Goal: Task Accomplishment & Management: Complete application form

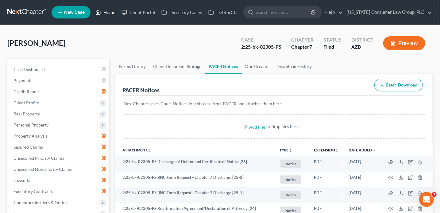
click at [107, 10] on link "Home" at bounding box center [105, 12] width 26 height 11
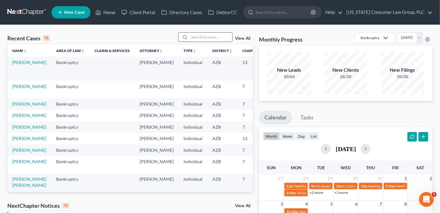
click at [197, 39] on input "search" at bounding box center [211, 37] width 43 height 9
type input "moe"
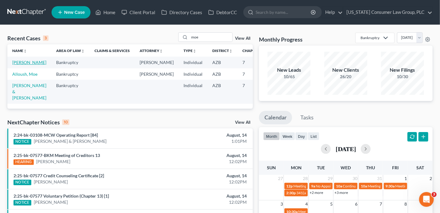
click at [22, 65] on link "Moe, Karen" at bounding box center [29, 62] width 34 height 5
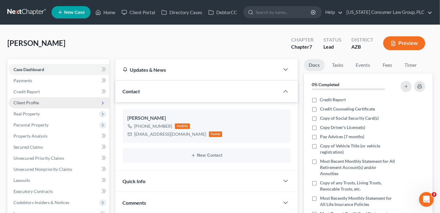
click at [43, 102] on span "Client Profile" at bounding box center [59, 102] width 101 height 11
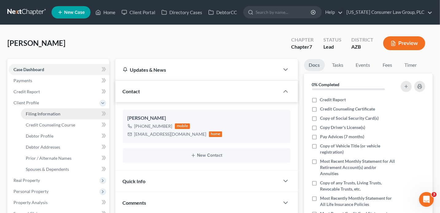
click at [47, 111] on span "Filing Information" at bounding box center [43, 113] width 35 height 5
select select "1"
select select "0"
select select "4"
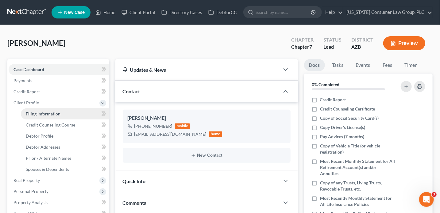
select select "0"
select select "3"
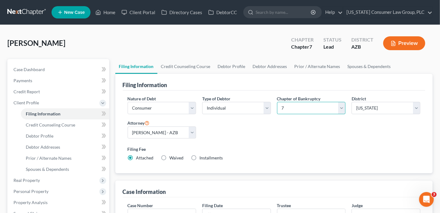
click at [290, 109] on select "Select 7 11 12 13" at bounding box center [311, 108] width 69 height 12
select select "3"
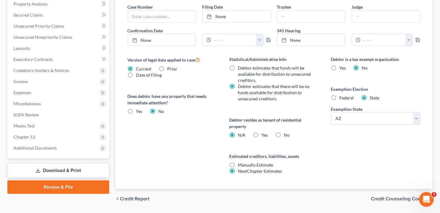
scroll to position [216, 0]
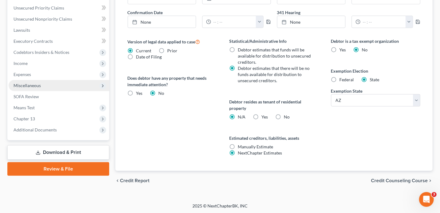
click at [38, 85] on span "Miscellaneous" at bounding box center [27, 85] width 27 height 5
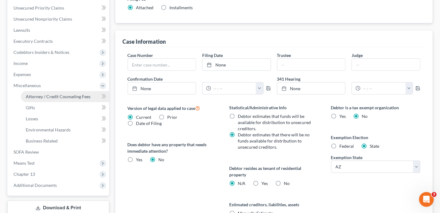
click at [43, 94] on span "Attorney / Credit Counseling Fees" at bounding box center [58, 96] width 65 height 5
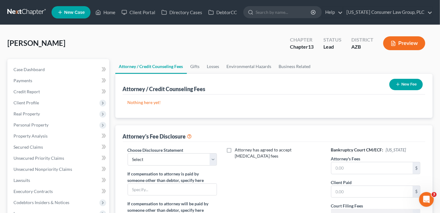
click at [407, 89] on button "New Fee" at bounding box center [406, 84] width 33 height 11
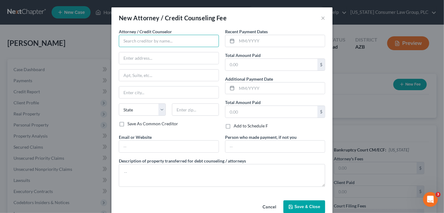
click at [146, 42] on input "text" at bounding box center [169, 41] width 100 height 12
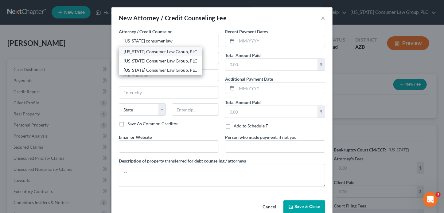
click at [124, 53] on div "[US_STATE] Consumer Law Group, PLC" at bounding box center [161, 52] width 74 height 6
type input "[US_STATE] Consumer Law Group, PLC"
type input "2350 E. Germann Rd #38"
type input "Chandler"
select select "3"
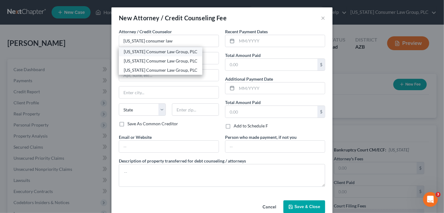
type input "85286"
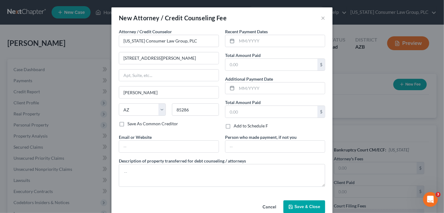
click at [153, 138] on div "Email or Website" at bounding box center [169, 143] width 106 height 19
click at [153, 142] on input "text" at bounding box center [169, 146] width 100 height 12
type input "www.skibalaw.com"
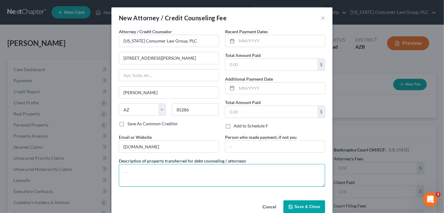
click at [148, 170] on textarea at bounding box center [222, 175] width 206 height 23
type textarea "A"
type textarea ";"
paste textarea "Filing fee: $338.00"
type textarea "Filing fee: $338.00"
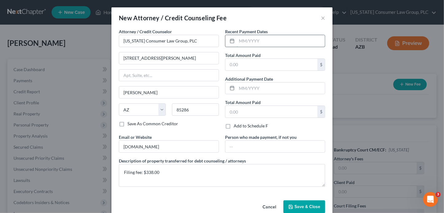
click at [246, 41] on input "text" at bounding box center [281, 41] width 88 height 12
type input "0"
type input "8"
type input "08/2025"
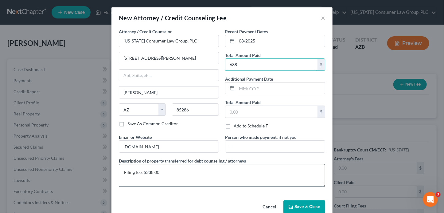
type input "638"
click at [149, 170] on textarea "Filing fee: $338.00" at bounding box center [222, 175] width 206 height 23
type textarea "Filing fee: $313.00"
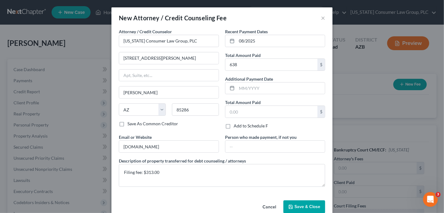
click at [310, 204] on span "Save & Close" at bounding box center [308, 206] width 26 height 5
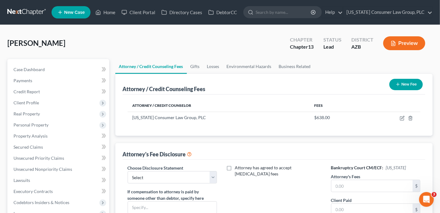
click at [159, 158] on div "Attorney's Fee Disclosure" at bounding box center [274, 151] width 303 height 17
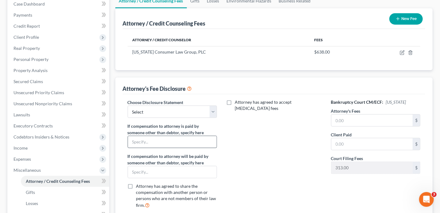
scroll to position [81, 0]
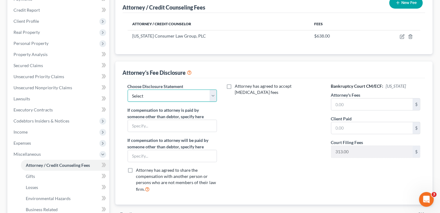
click at [153, 97] on select "Select Brashear Hansen Hurtado Disclosure Mendoza Booth Disclosure Farmer Discl…" at bounding box center [173, 95] width 90 height 12
select select "18"
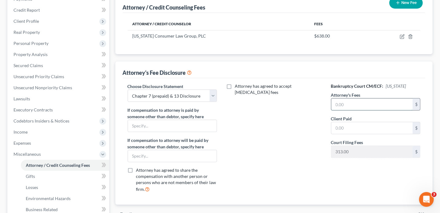
click at [338, 103] on input "text" at bounding box center [373, 104] width 82 height 12
type input "4,500"
click at [103, 163] on icon at bounding box center [104, 165] width 5 height 8
click at [63, 120] on span "Codebtors Insiders & Notices" at bounding box center [42, 120] width 56 height 5
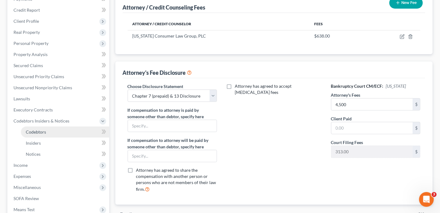
click at [39, 130] on span "Codebtors" at bounding box center [36, 131] width 20 height 5
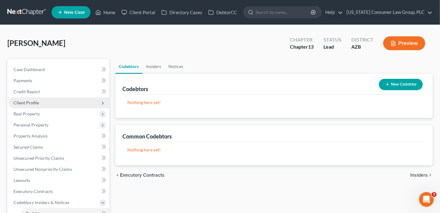
click at [40, 104] on span "Client Profile" at bounding box center [59, 102] width 101 height 11
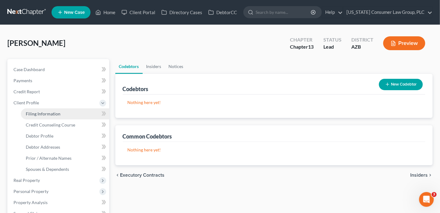
drag, startPoint x: 52, startPoint y: 112, endPoint x: 59, endPoint y: 112, distance: 7.4
click at [52, 112] on span "Filing Information" at bounding box center [43, 113] width 35 height 5
select select "1"
select select "0"
select select "3"
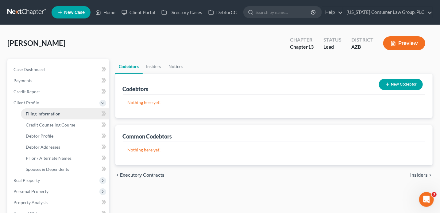
select select "4"
select select "0"
select select "3"
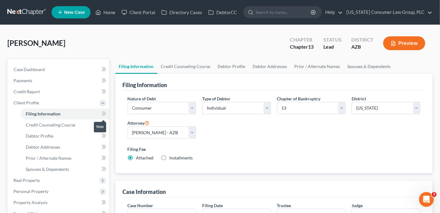
click at [104, 115] on icon at bounding box center [104, 114] width 5 height 8
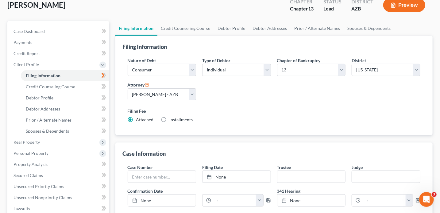
scroll to position [150, 0]
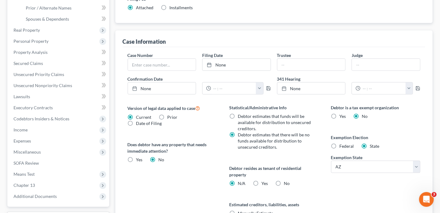
click at [284, 182] on label "No" at bounding box center [287, 183] width 6 height 6
click at [287, 182] on input "No" at bounding box center [289, 182] width 4 height 4
radio input "true"
radio input "false"
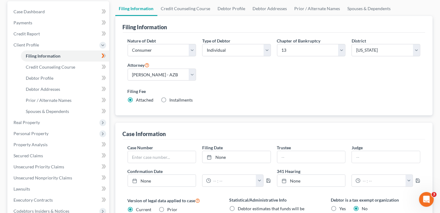
scroll to position [0, 0]
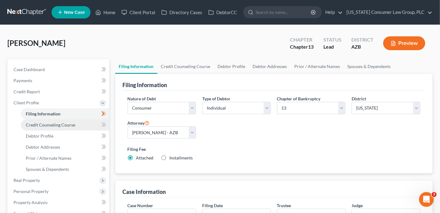
click at [75, 126] on link "Credit Counseling Course" at bounding box center [65, 124] width 88 height 11
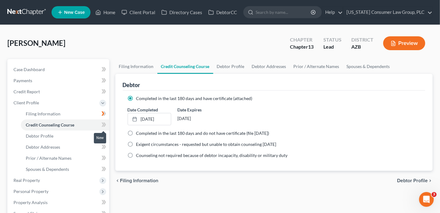
click at [104, 123] on icon at bounding box center [103, 124] width 3 height 4
click at [80, 133] on link "Debtor Profile" at bounding box center [65, 135] width 88 height 11
select select "0"
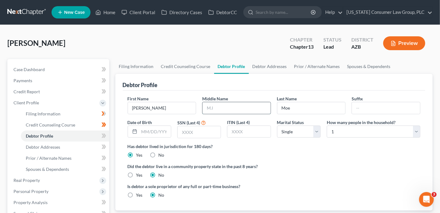
click at [218, 106] on input "text" at bounding box center [237, 108] width 68 height 12
click at [153, 132] on input "text" at bounding box center [155, 132] width 32 height 12
type input "02/18/1963"
click at [189, 133] on input "text" at bounding box center [199, 132] width 43 height 12
type input "8502"
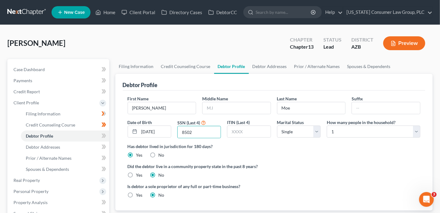
click at [137, 177] on label "Yes" at bounding box center [139, 175] width 6 height 6
click at [139, 176] on input "Yes" at bounding box center [141, 174] width 4 height 4
radio input "true"
radio input "false"
click at [106, 135] on icon at bounding box center [104, 136] width 5 height 8
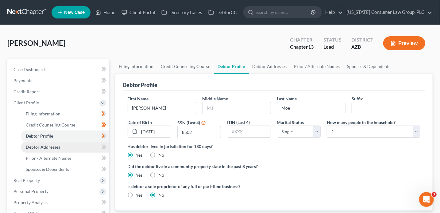
click at [77, 146] on link "Debtor Addresses" at bounding box center [65, 146] width 88 height 11
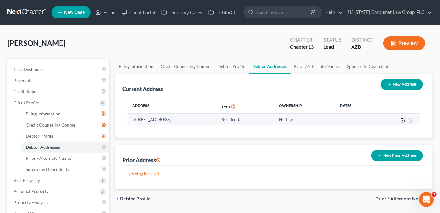
click at [404, 121] on icon "button" at bounding box center [403, 120] width 4 height 4
select select "3"
select select "0"
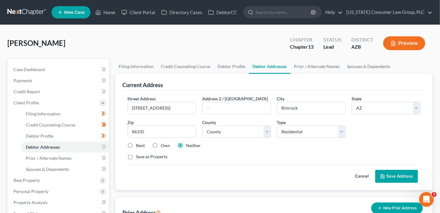
click at [161, 144] on label "Own" at bounding box center [165, 145] width 9 height 6
click at [164, 144] on input "Own" at bounding box center [166, 144] width 4 height 4
radio input "true"
click at [152, 155] on label "Save as Property" at bounding box center [152, 156] width 32 height 6
click at [143, 155] on input "Save as Property" at bounding box center [141, 155] width 4 height 4
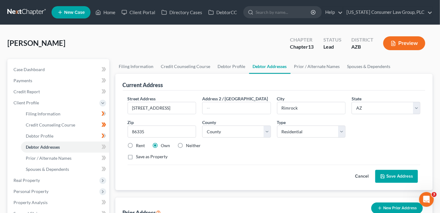
checkbox input "true"
click at [399, 175] on button "Save Address" at bounding box center [397, 176] width 43 height 13
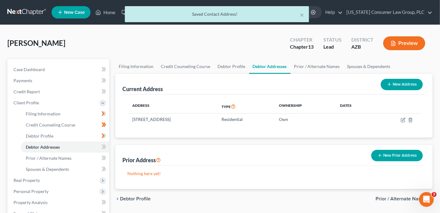
click at [396, 154] on button "New Prior Address" at bounding box center [398, 155] width 52 height 11
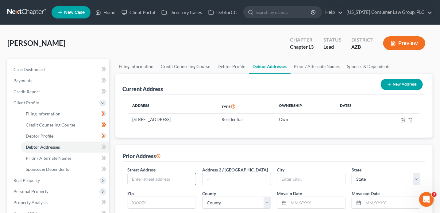
click at [188, 180] on input "text" at bounding box center [162, 179] width 68 height 12
drag, startPoint x: 188, startPoint y: 180, endPoint x: 185, endPoint y: 175, distance: 6.1
click at [188, 180] on input "text" at bounding box center [162, 179] width 68 height 12
type input "1641 Logan Terry Road"
type input "29720"
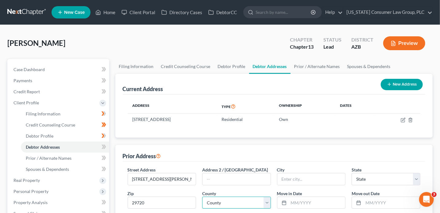
type input "Lancaster"
select select "42"
select select "28"
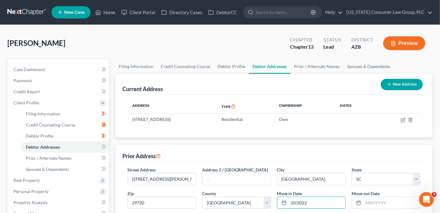
type input "10/2022"
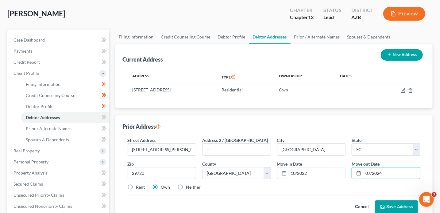
scroll to position [87, 0]
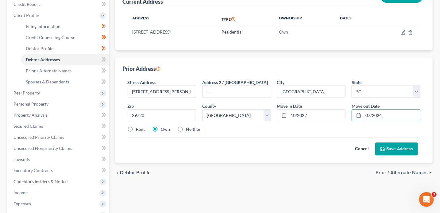
type input "07/2024"
click at [410, 150] on button "Save Address" at bounding box center [397, 148] width 43 height 13
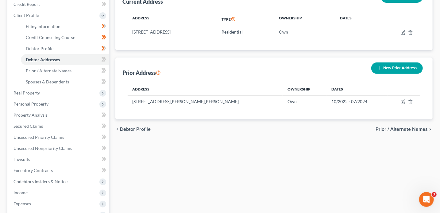
click at [388, 68] on button "New Prior Address" at bounding box center [398, 67] width 52 height 11
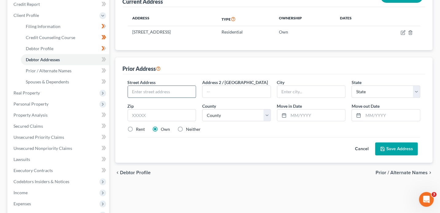
click at [162, 92] on input "text" at bounding box center [162, 92] width 68 height 12
type input "73 Calle Sol"
type input "92625"
type input "Corona Del Mar"
select select "4"
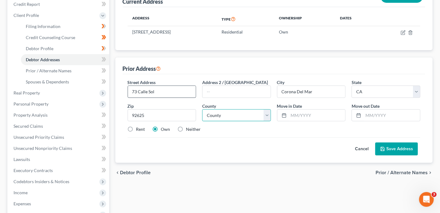
select select "29"
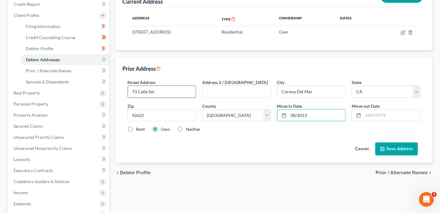
type input "08/2013"
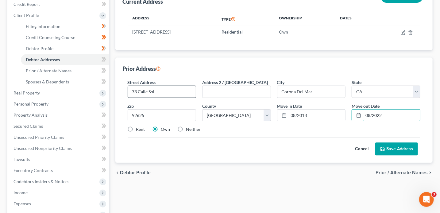
type input "08/2022"
click at [402, 148] on button "Save Address" at bounding box center [397, 148] width 43 height 13
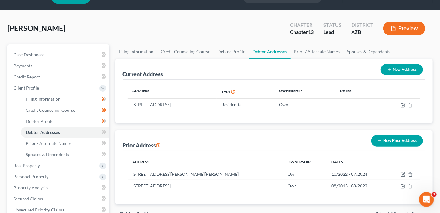
scroll to position [12, 0]
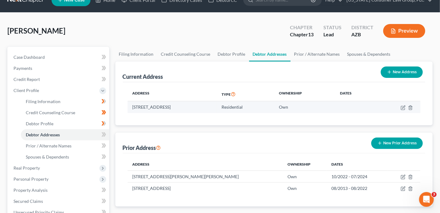
drag, startPoint x: 142, startPoint y: 108, endPoint x: 133, endPoint y: 107, distance: 9.0
click at [133, 107] on td "4576 N. Fairway Dr., Rimrock, AZ 86335" at bounding box center [172, 107] width 89 height 12
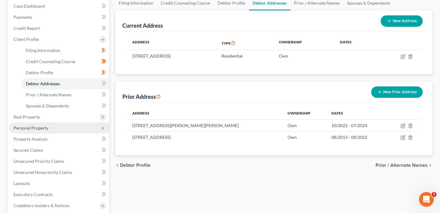
scroll to position [65, 0]
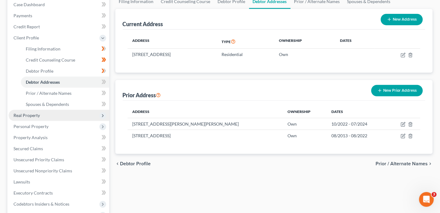
click at [56, 118] on span "Real Property" at bounding box center [59, 115] width 101 height 11
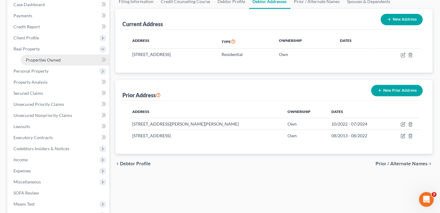
click at [58, 58] on span "Properties Owned" at bounding box center [43, 59] width 35 height 5
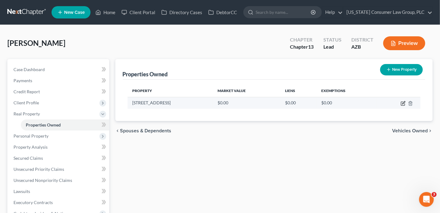
click at [403, 104] on icon "button" at bounding box center [403, 103] width 5 height 5
select select "3"
select select "13"
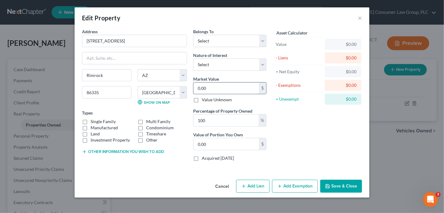
drag, startPoint x: 209, startPoint y: 89, endPoint x: 216, endPoint y: 87, distance: 7.1
click at [209, 89] on input "0.00" at bounding box center [226, 88] width 65 height 12
type input "3"
type input "3.00"
type input "37"
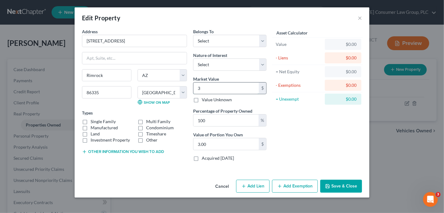
type input "37.00"
type input "375"
type input "375.00"
type input "3750"
type input "3,750.00"
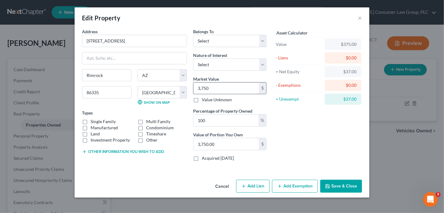
type input "3,7500"
type input "37,500.00"
type input "37,5000"
type input "375,000.00"
type input "3"
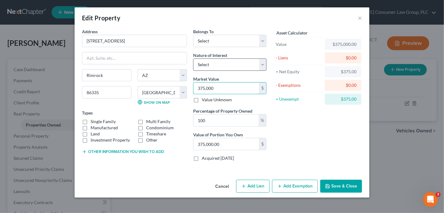
type input "3.00"
type input "33"
type input "33.00"
type input "337"
type input "337.00"
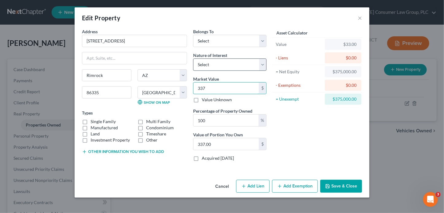
type input "3370"
type input "3,370.00"
type input "3,3700"
type input "33,700.00"
type input "33,7000"
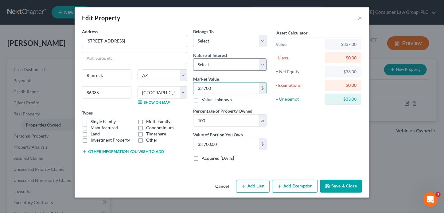
type input "337,000.00"
type input "337,000"
click at [102, 121] on label "Single Family" at bounding box center [103, 121] width 25 height 6
click at [97, 121] on input "Single Family" at bounding box center [95, 120] width 4 height 4
checkbox input "true"
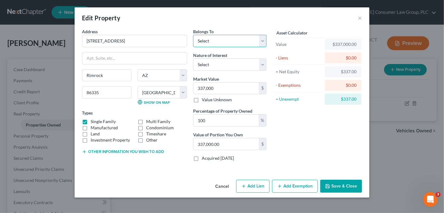
click at [207, 37] on select "Select Debtor 1 Only Debtor 2 Only Debtor 1 And Debtor 2 Only At Least One Of T…" at bounding box center [229, 41] width 73 height 12
select select "0"
click at [205, 63] on select "Select Fee Simple Joint Tenant Life Estate Equitable Interest Future Interest T…" at bounding box center [229, 64] width 73 height 12
select select "0"
click at [227, 158] on label "Acquired within 1,215 days" at bounding box center [218, 158] width 32 height 6
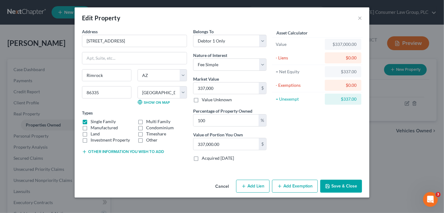
click at [208, 158] on input "Acquired within 1,215 days" at bounding box center [206, 157] width 4 height 4
checkbox input "true"
click at [346, 187] on button "Save & Close" at bounding box center [341, 185] width 42 height 13
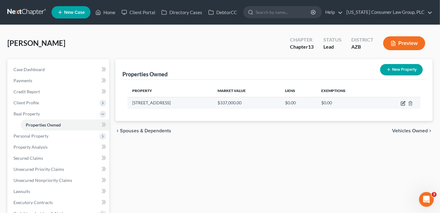
click at [405, 104] on icon "button" at bounding box center [403, 103] width 5 height 5
select select "3"
select select "13"
select select "0"
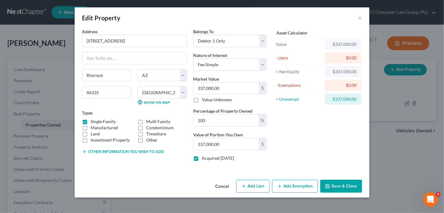
click at [300, 182] on button "Add Exemption" at bounding box center [295, 185] width 46 height 13
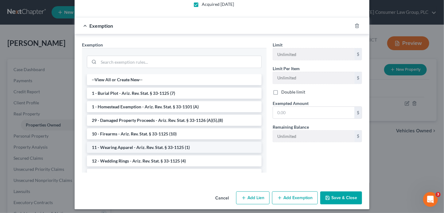
scroll to position [156, 0]
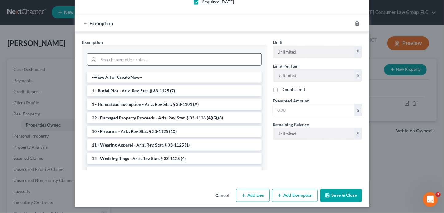
click at [178, 102] on li "1 - Homestead Exemption - Ariz. Rev. Stat. § 33-1101 (A)" at bounding box center [174, 104] width 175 height 11
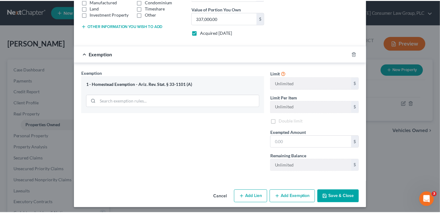
scroll to position [127, 0]
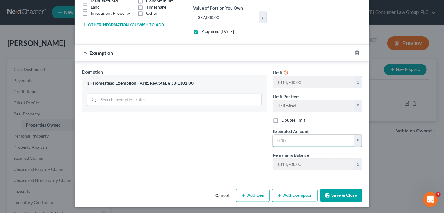
click at [301, 141] on input "text" at bounding box center [313, 141] width 81 height 12
type input "189,050"
click at [337, 191] on button "Save & Close" at bounding box center [341, 195] width 42 height 13
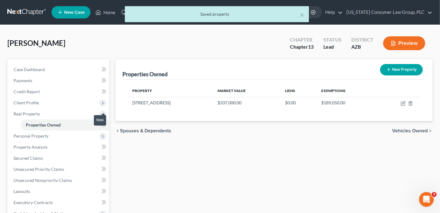
click at [107, 123] on span at bounding box center [104, 125] width 11 height 9
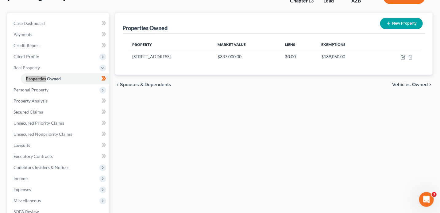
scroll to position [68, 0]
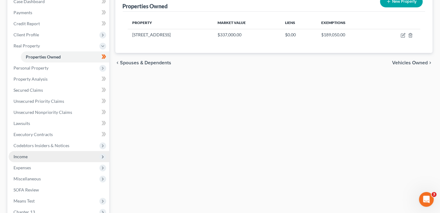
click at [24, 157] on span "Income" at bounding box center [21, 156] width 14 height 5
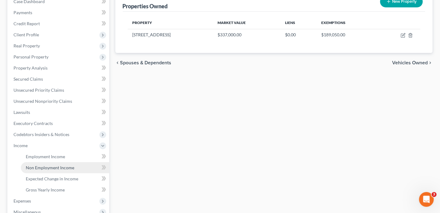
click at [35, 164] on link "Non Employment Income" at bounding box center [65, 167] width 88 height 11
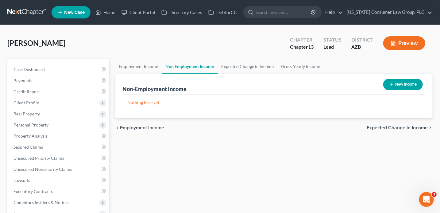
click at [404, 84] on button "New Income" at bounding box center [404, 84] width 40 height 11
select select "0"
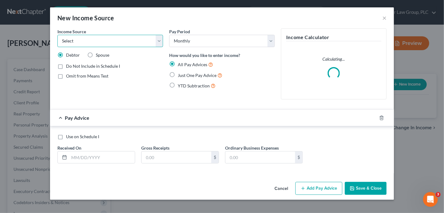
click at [109, 40] on select "Select Unemployment Disability (from employer) Pension Retirement Social Securi…" at bounding box center [110, 41] width 106 height 12
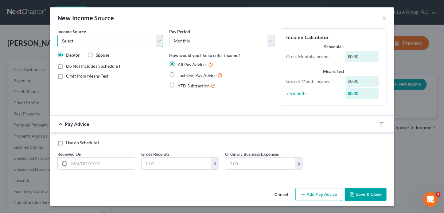
select select "4"
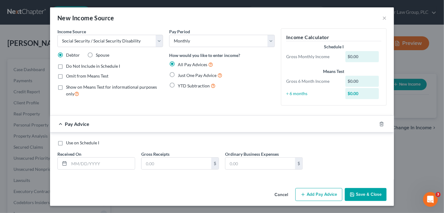
click at [199, 74] on span "Just One Pay Advice" at bounding box center [197, 74] width 39 height 5
click at [184, 74] on input "Just One Pay Advice" at bounding box center [182, 74] width 4 height 4
radio input "true"
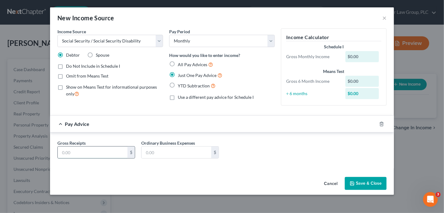
click at [111, 152] on input "text" at bounding box center [93, 152] width 70 height 12
type input "1,908"
click at [362, 178] on button "Save & Close" at bounding box center [366, 183] width 42 height 13
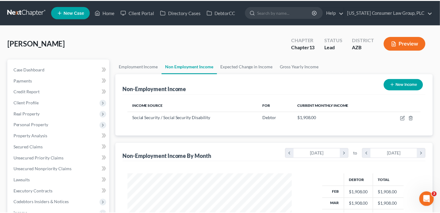
scroll to position [307064, 306995]
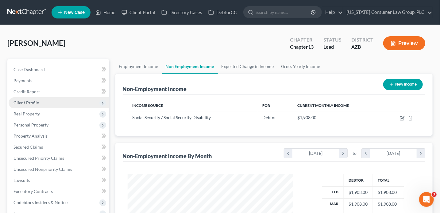
click at [36, 100] on span "Client Profile" at bounding box center [26, 102] width 25 height 5
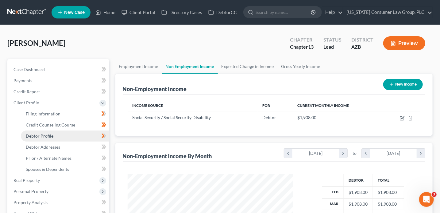
click at [65, 132] on link "Debtor Profile" at bounding box center [65, 135] width 88 height 11
select select "0"
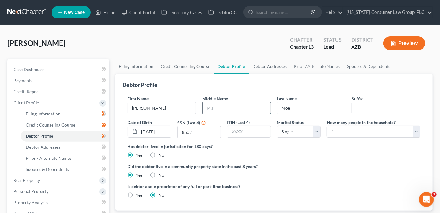
click at [236, 108] on input "text" at bounding box center [237, 108] width 68 height 12
type input "Elizabeth"
click at [104, 135] on icon at bounding box center [104, 136] width 5 height 8
click at [104, 146] on icon at bounding box center [103, 146] width 3 height 4
click at [104, 147] on icon at bounding box center [104, 147] width 5 height 8
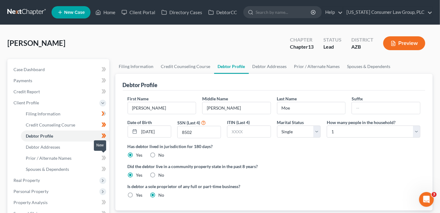
click at [106, 157] on icon at bounding box center [104, 158] width 5 height 8
drag, startPoint x: 106, startPoint y: 157, endPoint x: 109, endPoint y: 169, distance: 11.9
click at [106, 157] on span at bounding box center [104, 158] width 11 height 9
click at [108, 169] on span at bounding box center [104, 169] width 11 height 9
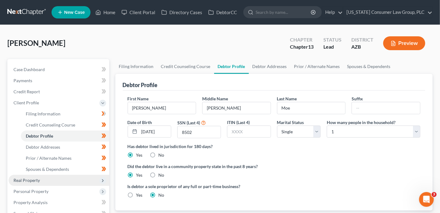
click at [60, 183] on span "Real Property" at bounding box center [59, 179] width 101 height 11
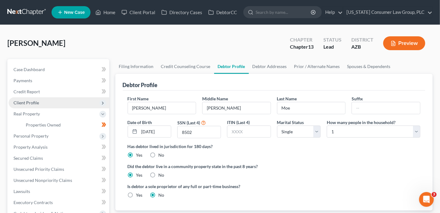
click at [27, 101] on span "Client Profile" at bounding box center [26, 102] width 25 height 5
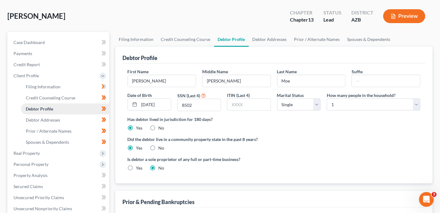
scroll to position [34, 0]
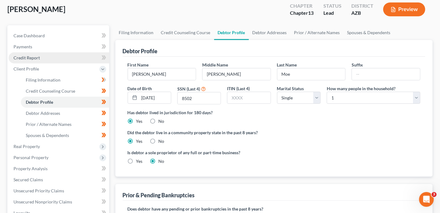
click at [42, 59] on link "Credit Report" at bounding box center [59, 57] width 101 height 11
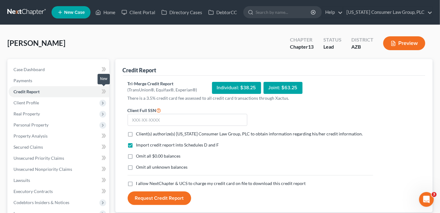
click at [103, 92] on icon at bounding box center [103, 91] width 3 height 4
click at [104, 93] on icon at bounding box center [104, 91] width 3 height 4
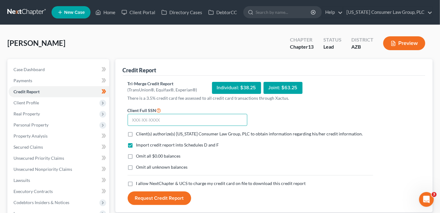
click at [229, 119] on input "text" at bounding box center [188, 120] width 120 height 12
type input "550-88-8502"
click at [294, 133] on span "Client(s) authorize(s) Arizona Consumer Law Group, PLC to obtain information re…" at bounding box center [249, 133] width 227 height 5
click at [143, 133] on input "Client(s) authorize(s) Arizona Consumer Law Group, PLC to obtain information re…" at bounding box center [141, 133] width 4 height 4
checkbox input "true"
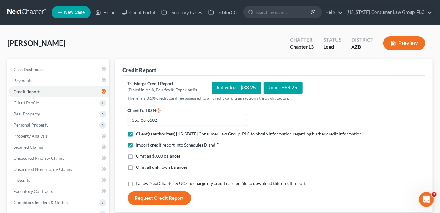
click at [179, 185] on span "I allow NextChapter & UCS to charge my credit card on file to download this cre…" at bounding box center [221, 182] width 170 height 5
click at [143, 184] on input "I allow NextChapter & UCS to charge my credit card on file to download this cre…" at bounding box center [141, 182] width 4 height 4
checkbox input "true"
click at [177, 199] on button "Request Credit Report" at bounding box center [160, 198] width 64 height 14
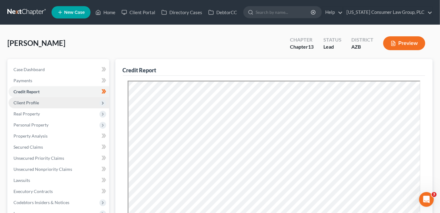
click at [79, 105] on span "Client Profile" at bounding box center [59, 102] width 101 height 11
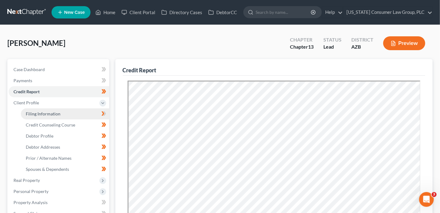
click at [68, 114] on link "Filing Information" at bounding box center [65, 113] width 88 height 11
select select "1"
select select "0"
select select "3"
select select "4"
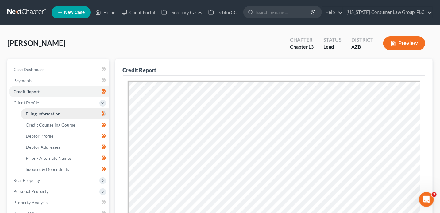
select select "0"
select select "3"
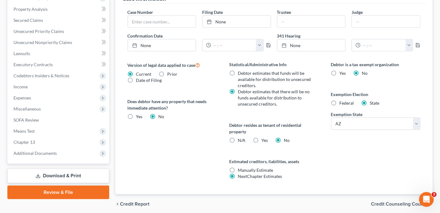
scroll to position [211, 0]
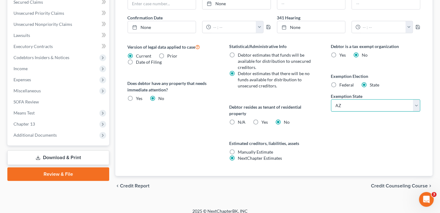
click at [358, 104] on select "State AL AK AR AZ CA CO CT DE DC FL GA GU HI ID IL IN IA KS KY LA ME MD MA MI M…" at bounding box center [376, 105] width 90 height 12
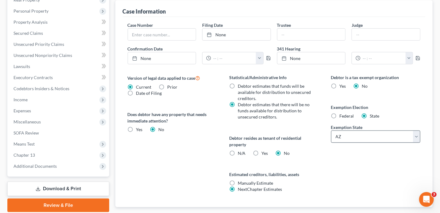
scroll to position [84, 0]
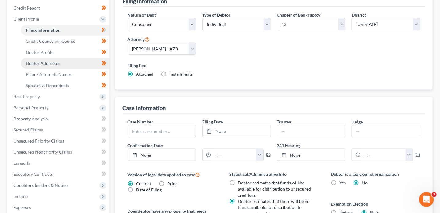
click at [50, 65] on link "Debtor Addresses" at bounding box center [65, 63] width 88 height 11
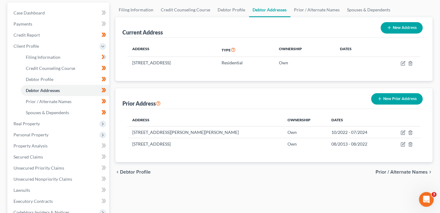
scroll to position [69, 0]
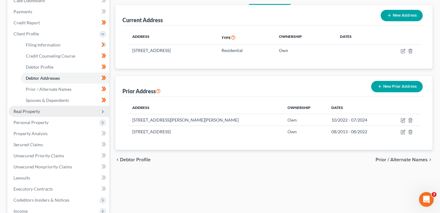
click at [87, 110] on span "Real Property" at bounding box center [59, 111] width 101 height 11
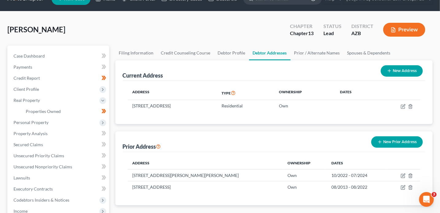
scroll to position [10, 0]
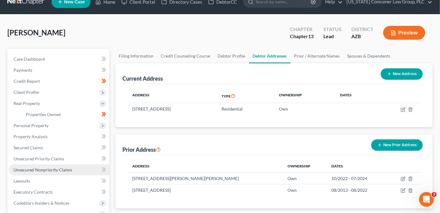
click at [61, 169] on span "Unsecured Nonpriority Claims" at bounding box center [43, 169] width 59 height 5
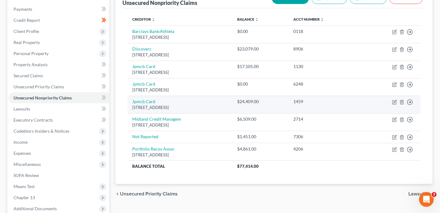
scroll to position [34, 0]
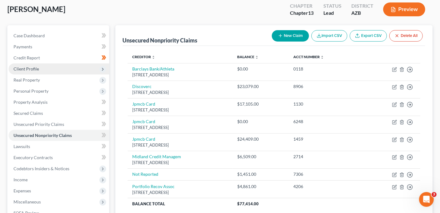
click at [32, 70] on span "Client Profile" at bounding box center [26, 68] width 25 height 5
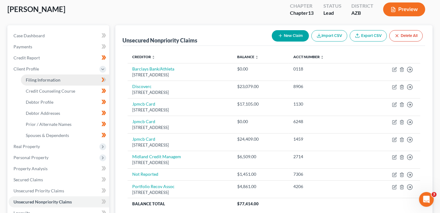
click at [44, 79] on span "Filing Information" at bounding box center [43, 79] width 35 height 5
select select "1"
select select "0"
select select "3"
select select "4"
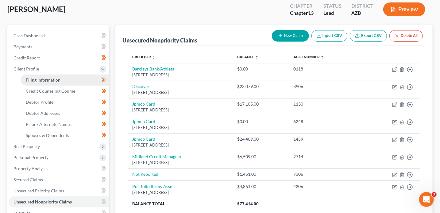
select select "0"
select select "3"
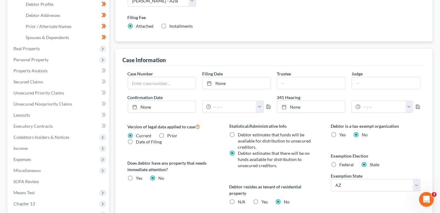
scroll to position [216, 0]
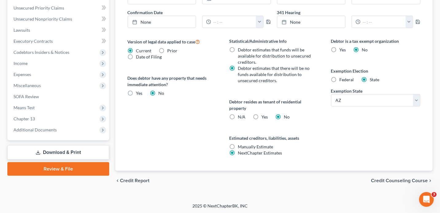
click at [343, 76] on label "Federal" at bounding box center [347, 79] width 14 height 6
click at [343, 76] on input "Federal" at bounding box center [344, 78] width 4 height 4
radio input "true"
radio input "false"
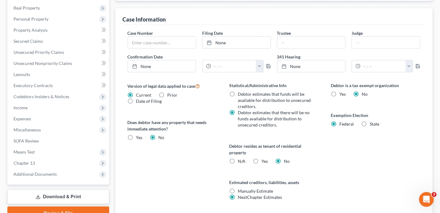
scroll to position [118, 0]
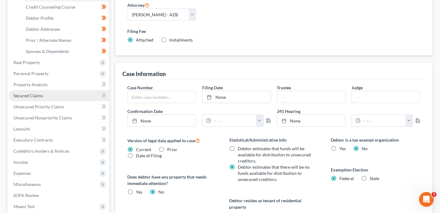
click at [46, 94] on link "Secured Claims" at bounding box center [59, 95] width 101 height 11
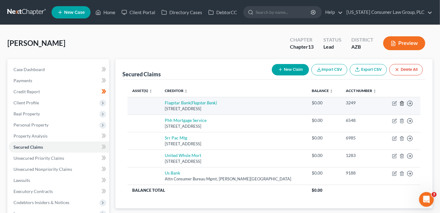
click at [404, 103] on icon "button" at bounding box center [402, 103] width 3 height 4
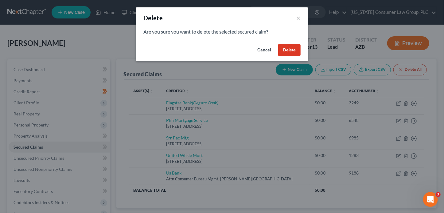
click at [297, 48] on button "Delete" at bounding box center [289, 50] width 22 height 12
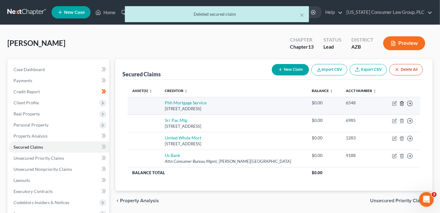
click at [403, 104] on icon "button" at bounding box center [402, 103] width 5 height 5
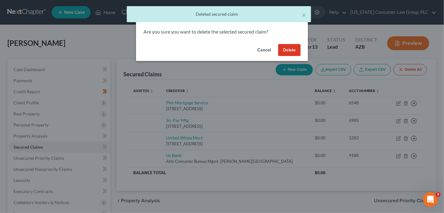
click at [295, 50] on button "Delete" at bounding box center [289, 50] width 22 height 12
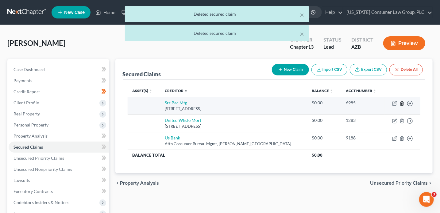
click at [404, 102] on icon "button" at bounding box center [402, 103] width 3 height 4
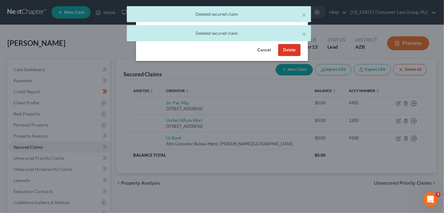
click at [286, 52] on button "Delete" at bounding box center [289, 50] width 22 height 12
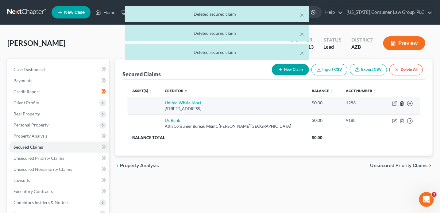
click at [404, 103] on icon "button" at bounding box center [402, 103] width 5 height 5
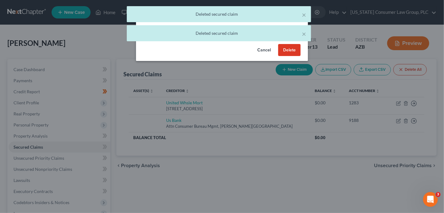
click at [287, 51] on button "Delete" at bounding box center [289, 50] width 22 height 12
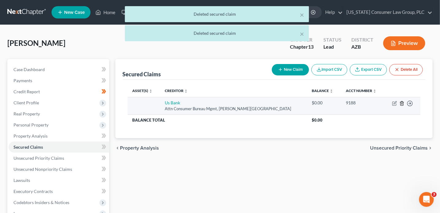
click at [404, 102] on icon "button" at bounding box center [402, 103] width 3 height 4
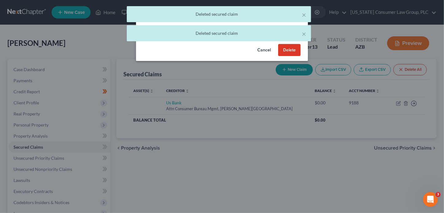
click at [293, 52] on button "Delete" at bounding box center [289, 50] width 22 height 12
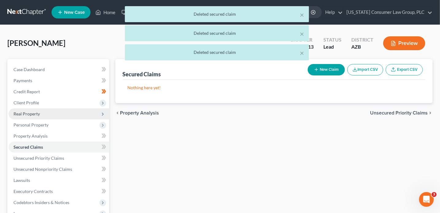
click at [26, 112] on span "Real Property" at bounding box center [27, 113] width 26 height 5
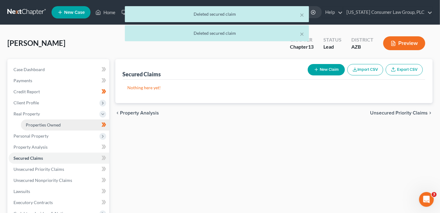
click at [51, 127] on span "Properties Owned" at bounding box center [43, 124] width 35 height 5
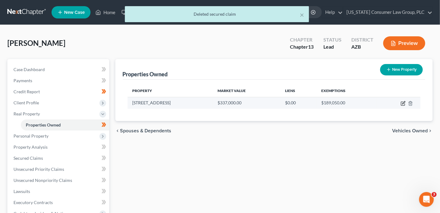
click at [403, 102] on icon "button" at bounding box center [404, 102] width 3 height 3
select select "3"
select select "13"
select select "0"
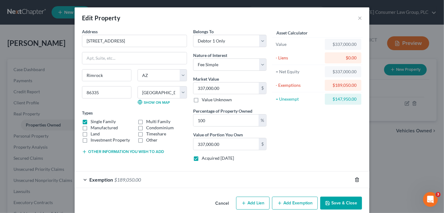
click at [355, 178] on icon "button" at bounding box center [357, 179] width 5 height 5
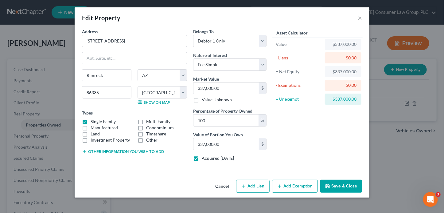
click at [307, 186] on button "Add Exemption" at bounding box center [295, 185] width 46 height 13
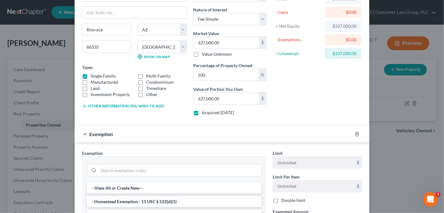
scroll to position [64, 0]
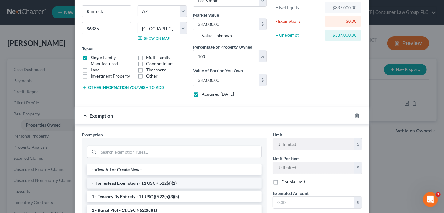
click at [216, 183] on li "- Homestead Exemption - 11 USC § 522(d)(1)" at bounding box center [174, 182] width 175 height 11
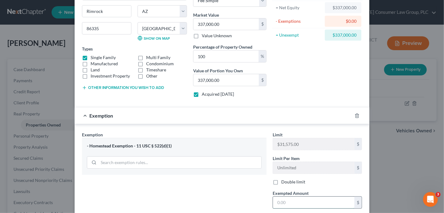
click at [289, 197] on input "text" at bounding box center [313, 202] width 81 height 12
click at [301, 200] on input "text" at bounding box center [313, 202] width 81 height 12
drag, startPoint x: 302, startPoint y: 202, endPoint x: 247, endPoint y: 193, distance: 56.5
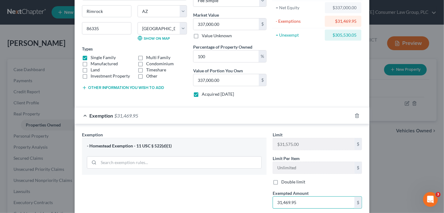
click at [247, 193] on div "Exemption Set must be selected for CA. Exemption * - Homestead Exemption - 11 U…" at bounding box center [222, 184] width 286 height 106
type input "31,575"
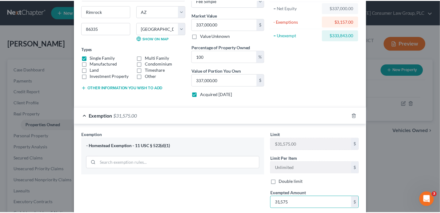
scroll to position [125, 0]
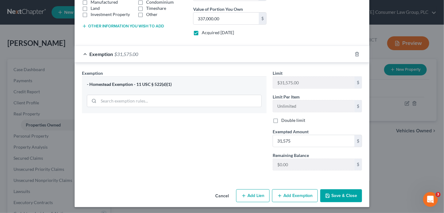
click at [336, 193] on button "Save & Close" at bounding box center [341, 195] width 42 height 13
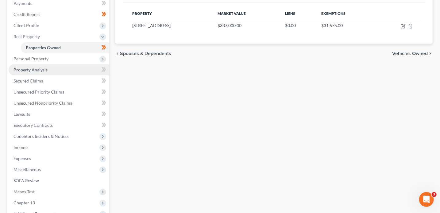
scroll to position [147, 0]
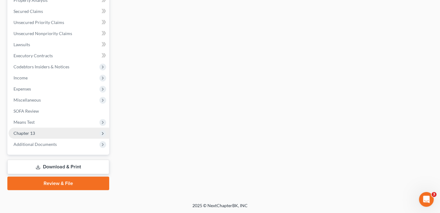
click at [43, 131] on span "Chapter 13" at bounding box center [59, 132] width 101 height 11
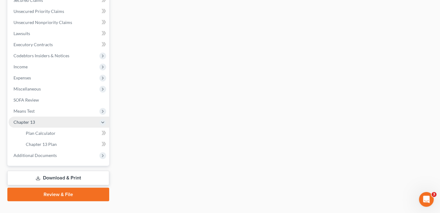
scroll to position [135, 0]
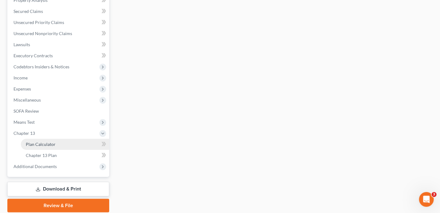
click at [55, 143] on link "Plan Calculator" at bounding box center [65, 144] width 88 height 11
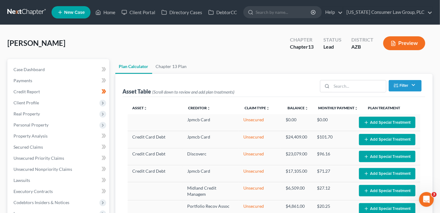
select select "59"
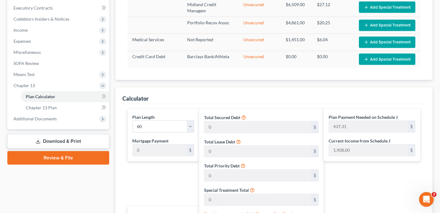
scroll to position [239, 0]
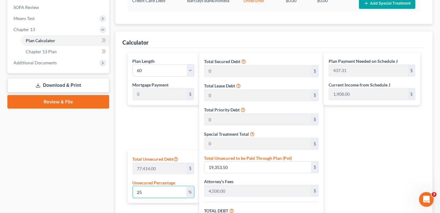
drag, startPoint x: 169, startPoint y: 192, endPoint x: 99, endPoint y: 184, distance: 70.6
click at [99, 184] on div "Petition Navigation Case Dashboard Payments Invoices Payments Payments Credit R…" at bounding box center [220, 74] width 432 height 509
type input "1"
type input "774.14"
type input "5,274.14"
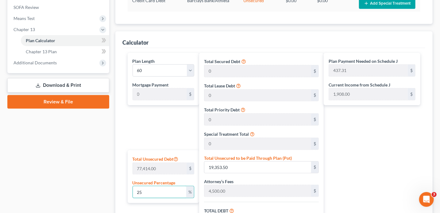
type input "527.41"
type input "5,801.55"
type input "96.69"
type input "10"
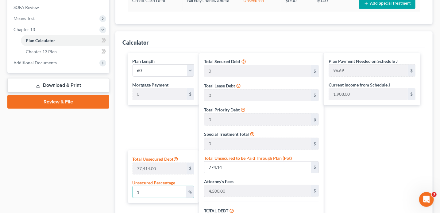
type input "7,741.40"
type input "12,241.40"
type input "1,224.14"
type input "13,465.53"
type input "224.42"
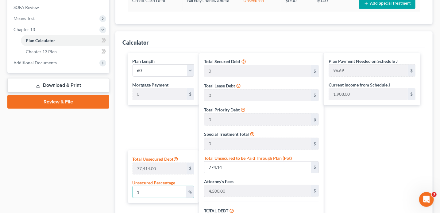
type input "224.42"
type input "100"
type input "77,414.00"
type input "81,914.00"
type input "8,191.40"
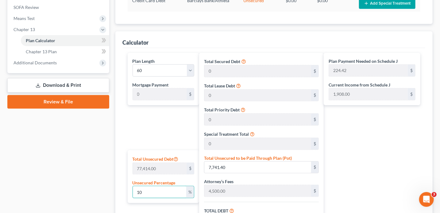
type input "90,105.40"
type input "1,501.75"
type input "100"
click at [371, 145] on div "Plan Payment Needed on Schedule J 1,501.75 $ Current Income from Schedule J 1,9…" at bounding box center [374, 177] width 100 height 249
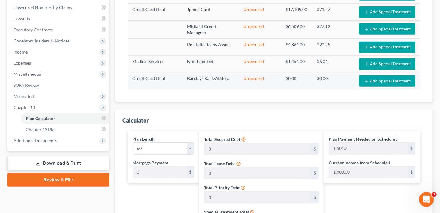
scroll to position [107, 0]
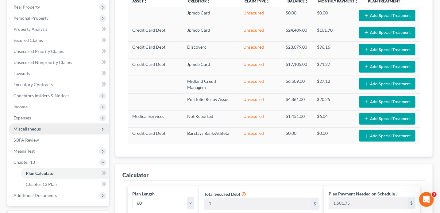
click at [39, 132] on span "Miscellaneous" at bounding box center [59, 128] width 101 height 11
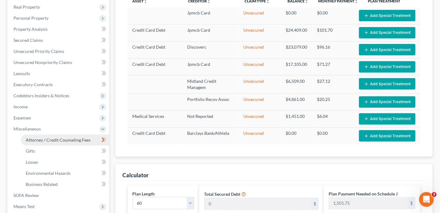
click at [80, 142] on span "Attorney / Credit Counseling Fees" at bounding box center [58, 139] width 65 height 5
select select "18"
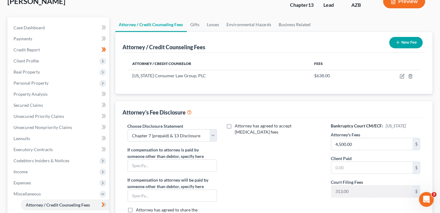
scroll to position [112, 0]
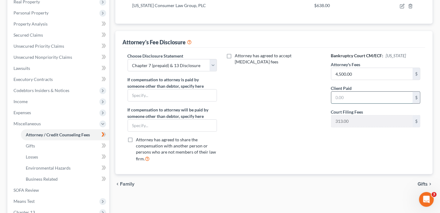
click at [342, 97] on input "text" at bounding box center [373, 98] width 82 height 12
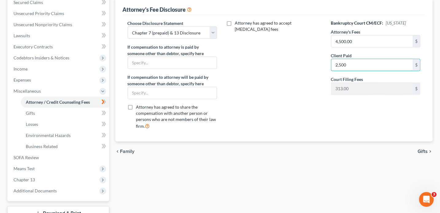
scroll to position [191, 0]
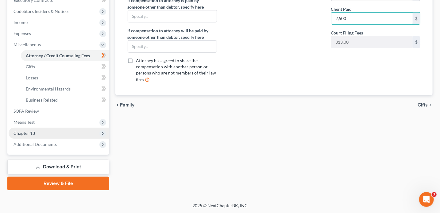
type input "2,500"
drag, startPoint x: 48, startPoint y: 132, endPoint x: 44, endPoint y: 137, distance: 6.3
click at [48, 132] on span "Chapter 13" at bounding box center [59, 132] width 101 height 11
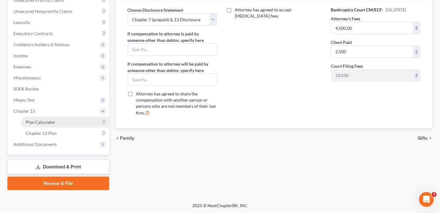
click at [45, 124] on link "Plan Calculator" at bounding box center [65, 121] width 88 height 11
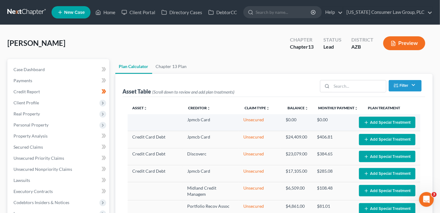
select select "59"
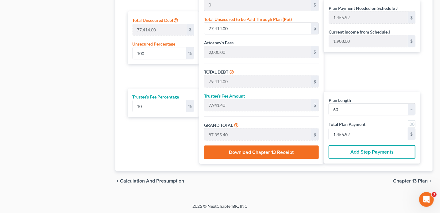
scroll to position [378, 0]
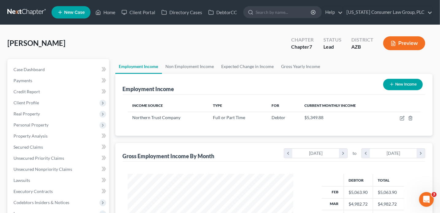
scroll to position [109, 178]
